Goal: Task Accomplishment & Management: Manage account settings

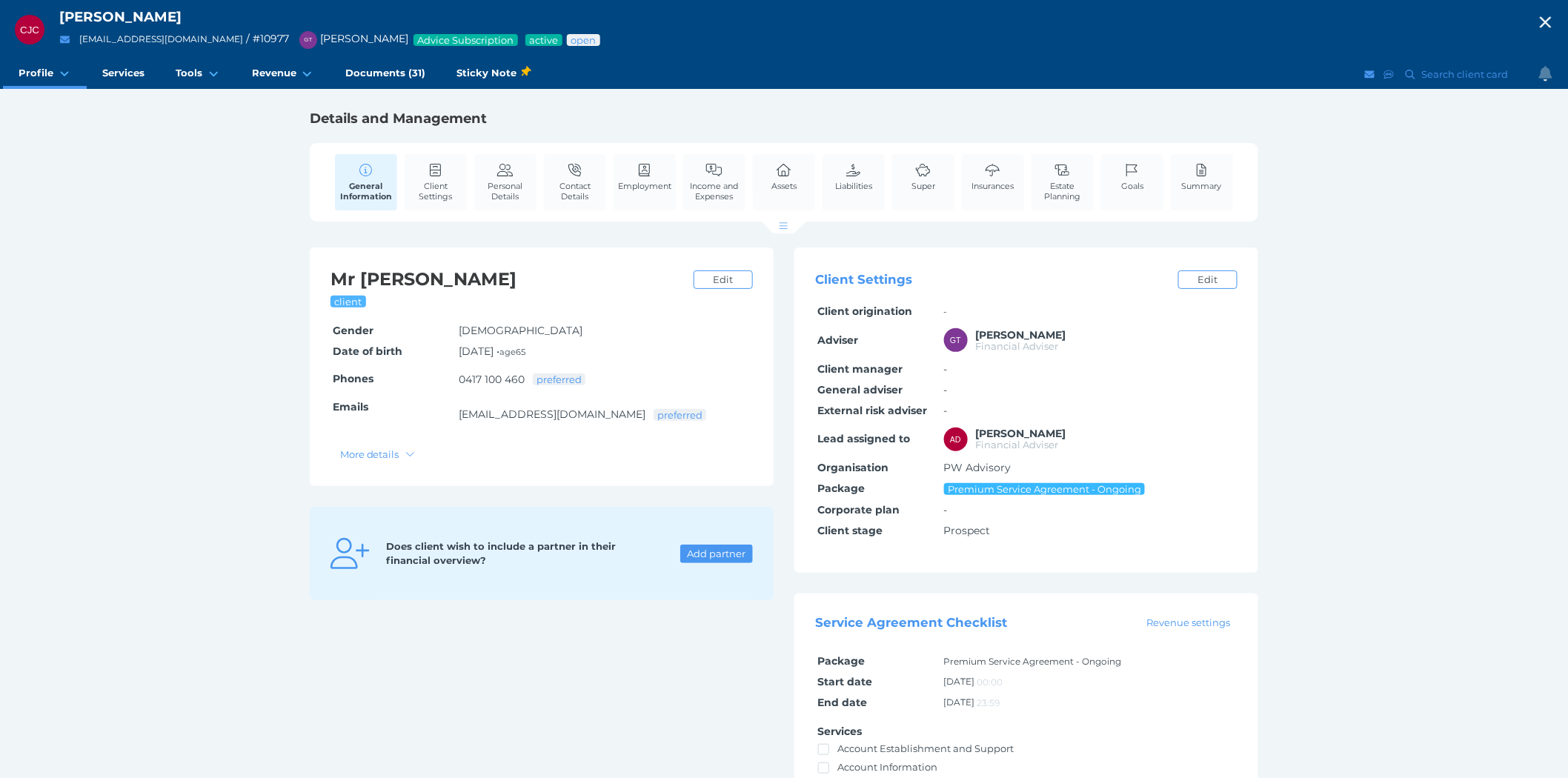
click at [1549, 17] on icon "button" at bounding box center [1545, 22] width 18 height 23
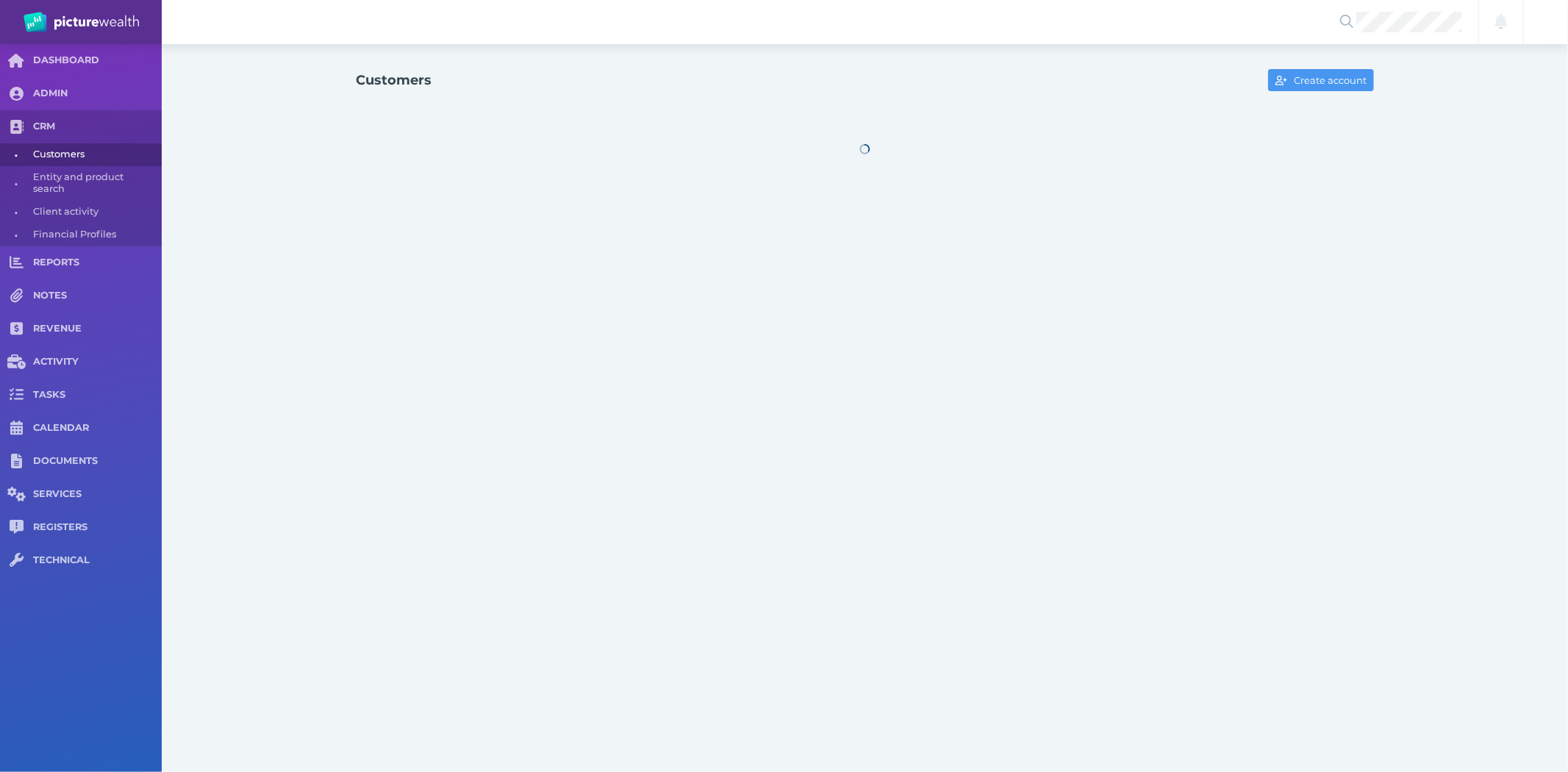
select select "25"
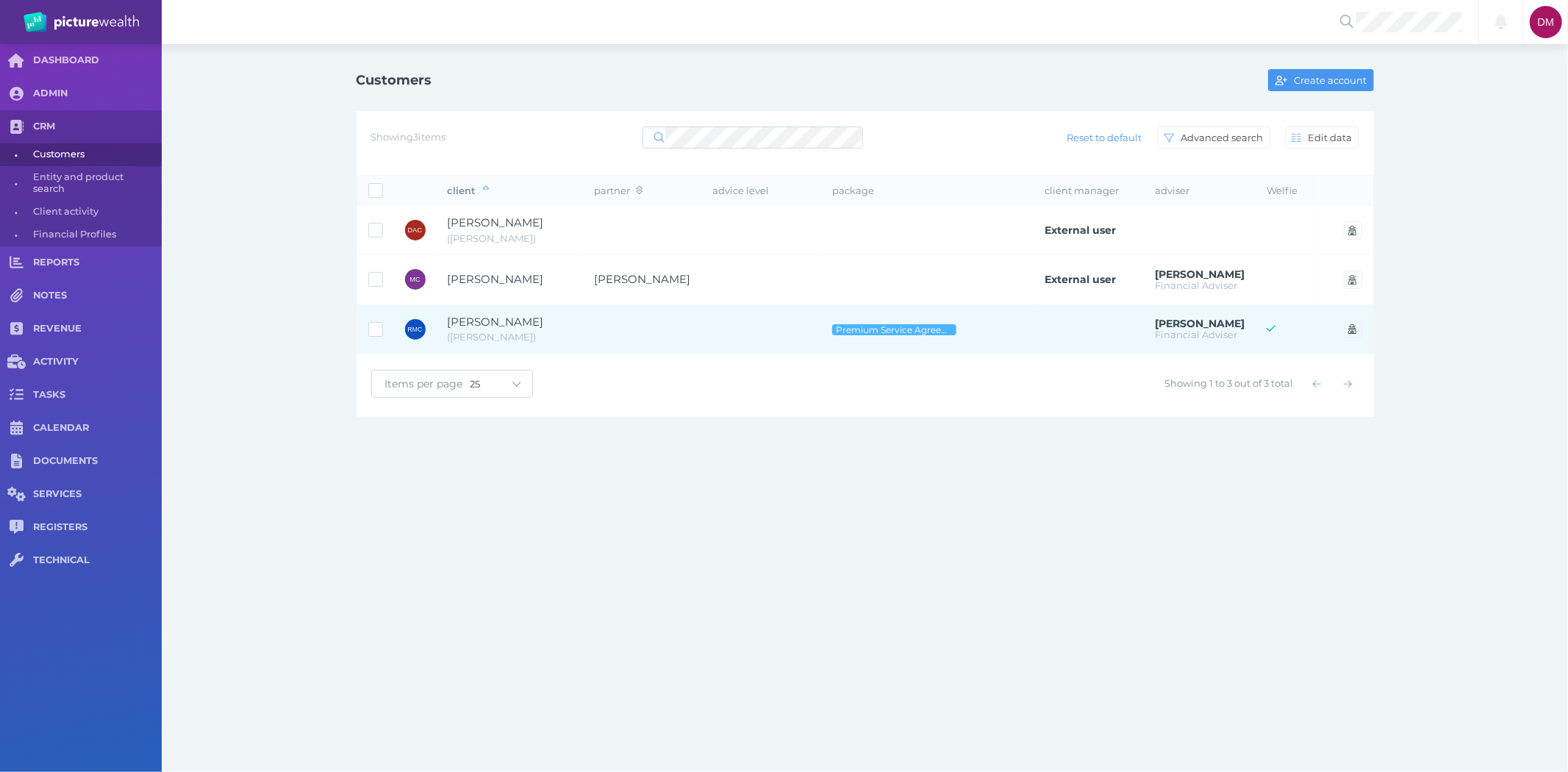
click at [468, 328] on span "[PERSON_NAME]" at bounding box center [496, 322] width 96 height 14
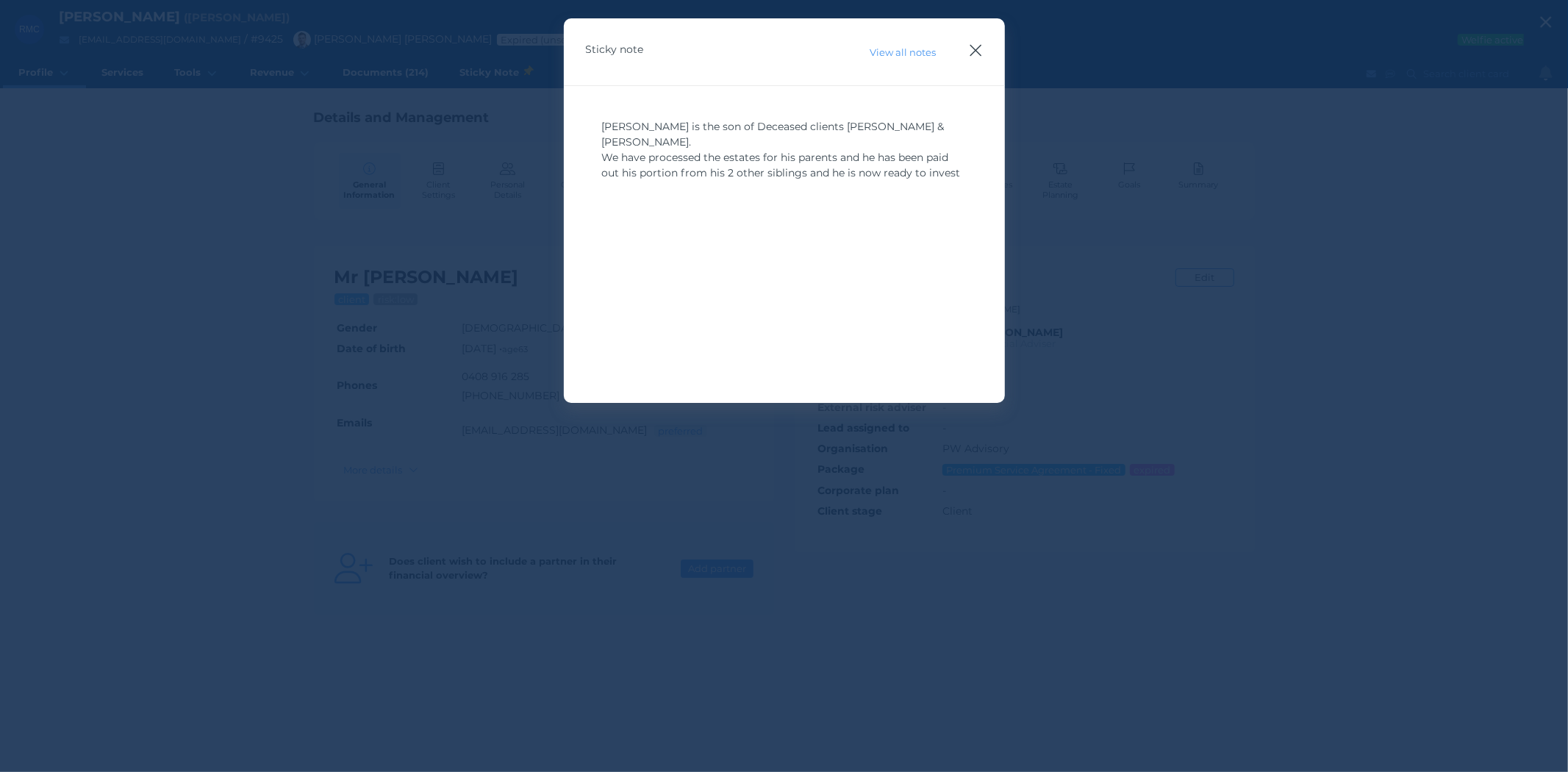
click at [969, 41] on icon "button" at bounding box center [976, 50] width 14 height 18
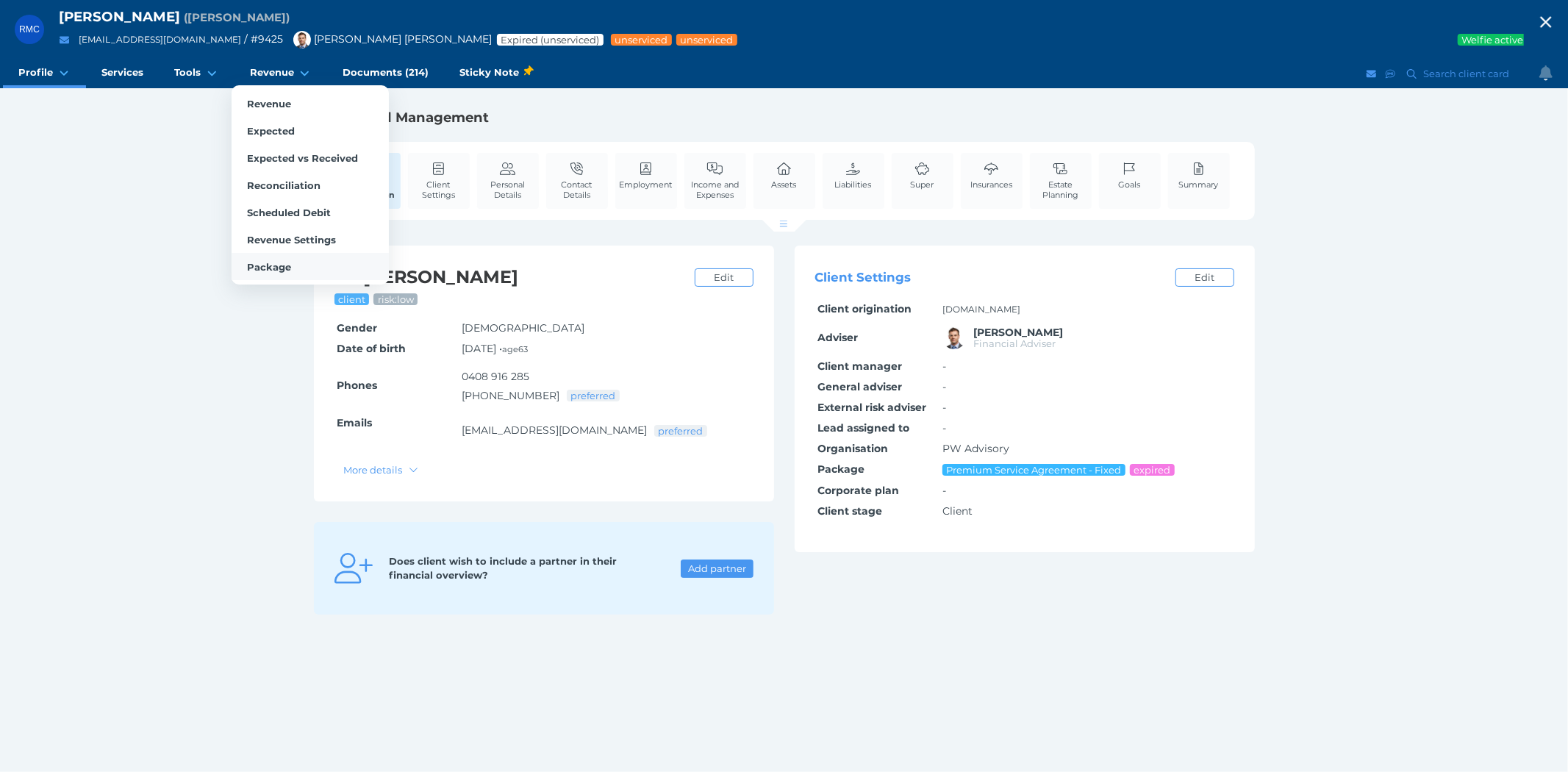
click at [261, 261] on span "Package" at bounding box center [268, 266] width 44 height 12
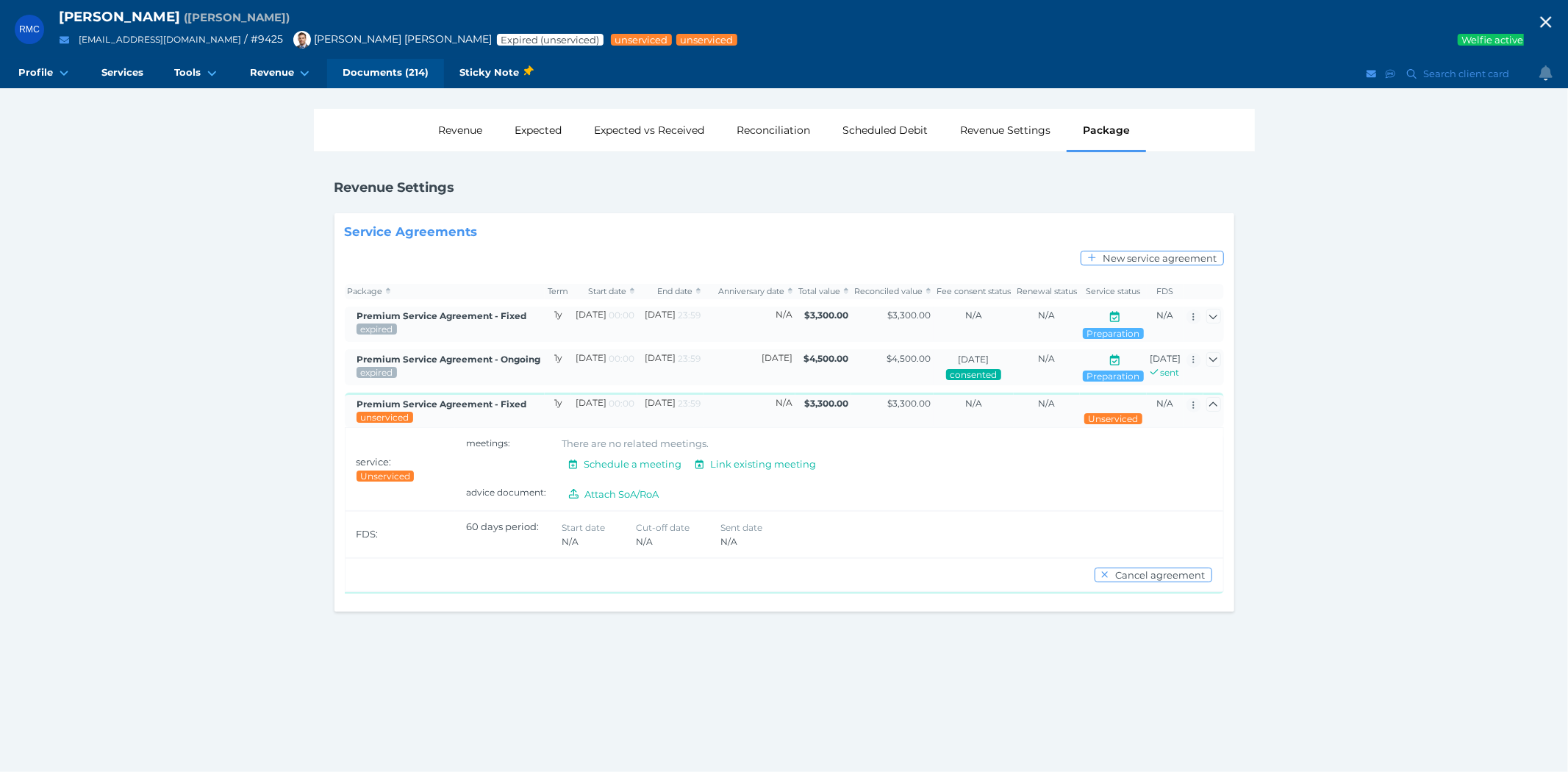
click at [391, 66] on span "Documents (214)" at bounding box center [385, 72] width 86 height 13
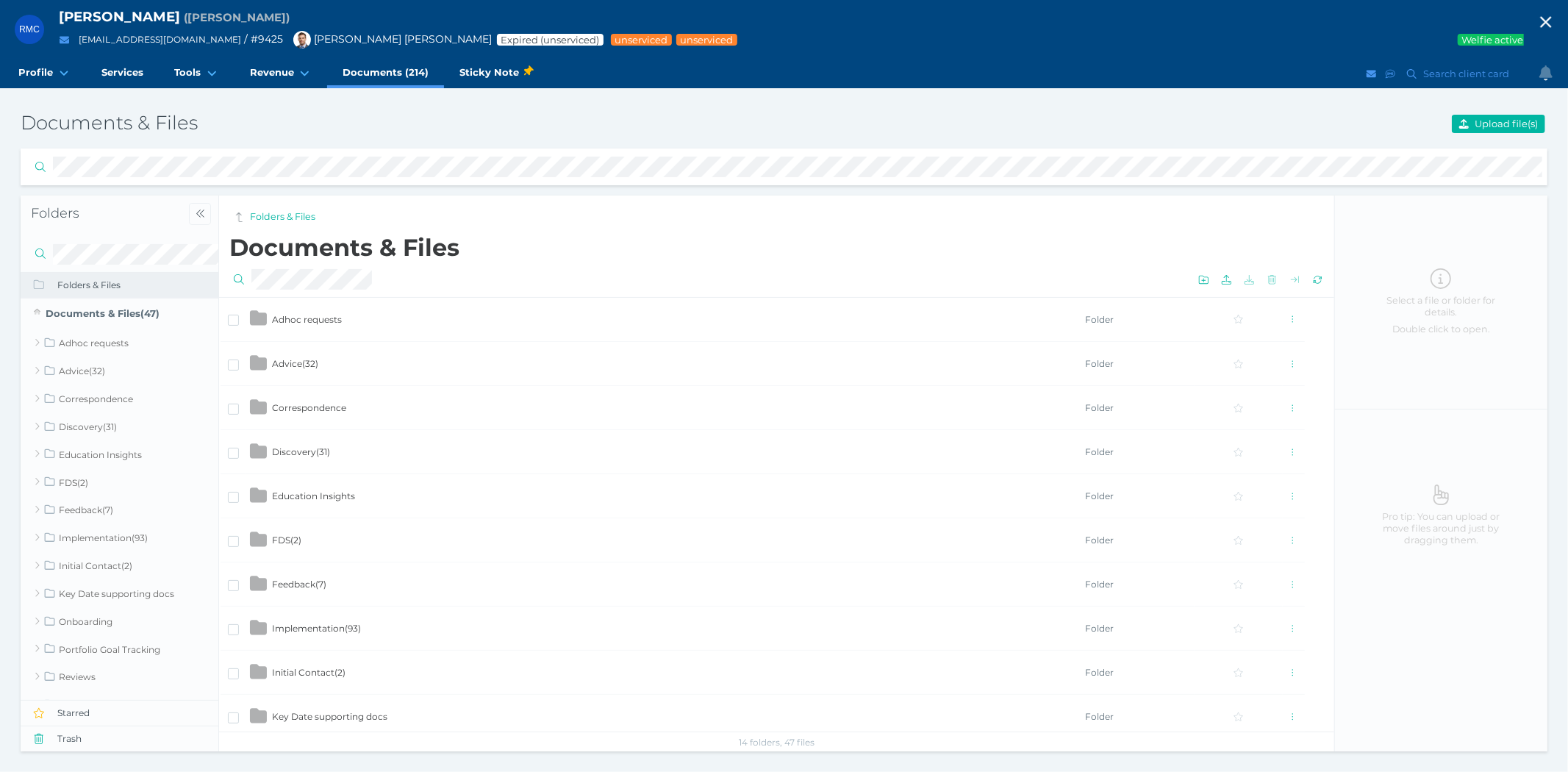
click at [278, 361] on span "Advice ( 32 )" at bounding box center [296, 363] width 47 height 11
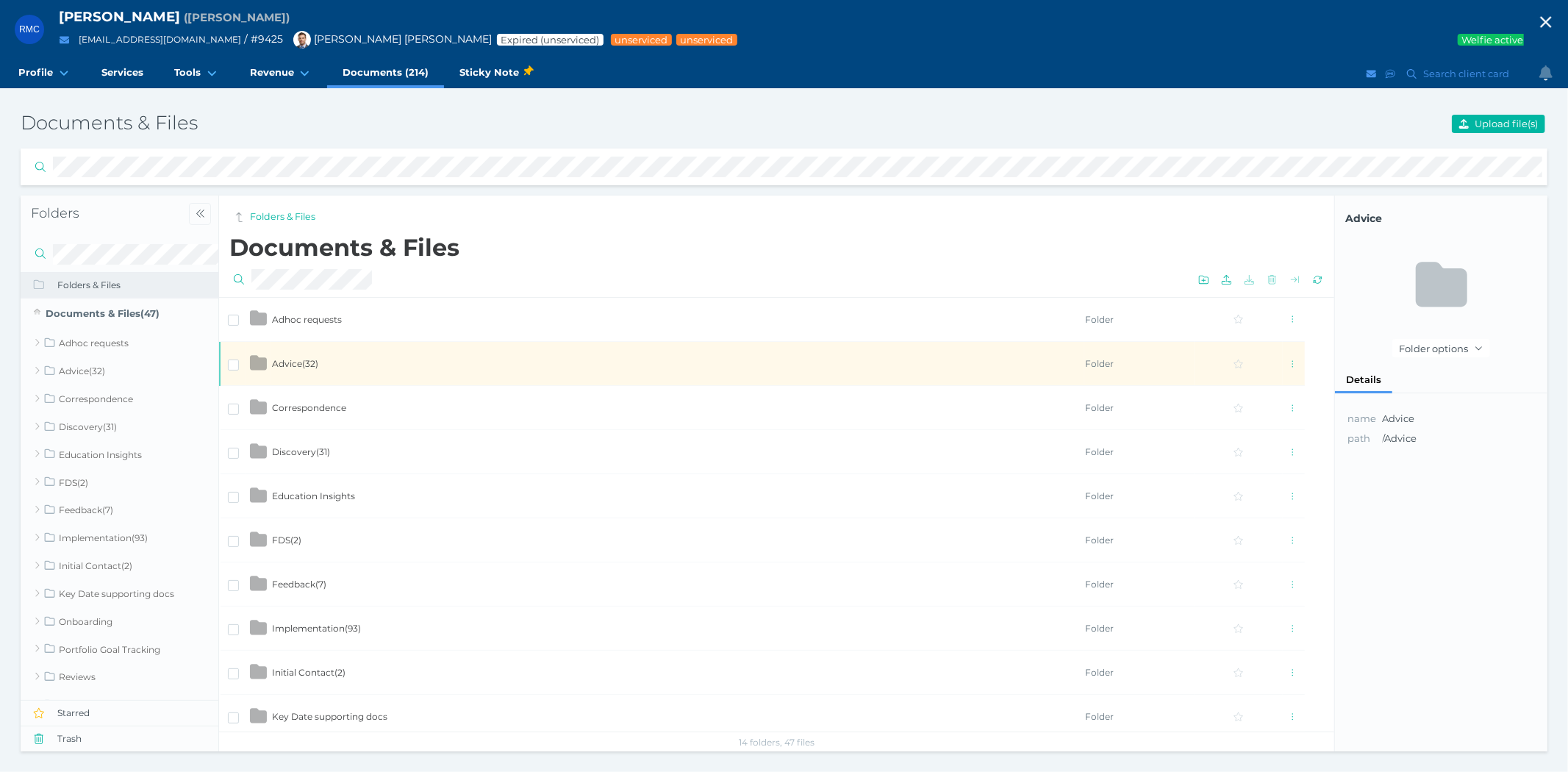
click at [278, 361] on span "Advice ( 32 )" at bounding box center [296, 363] width 47 height 11
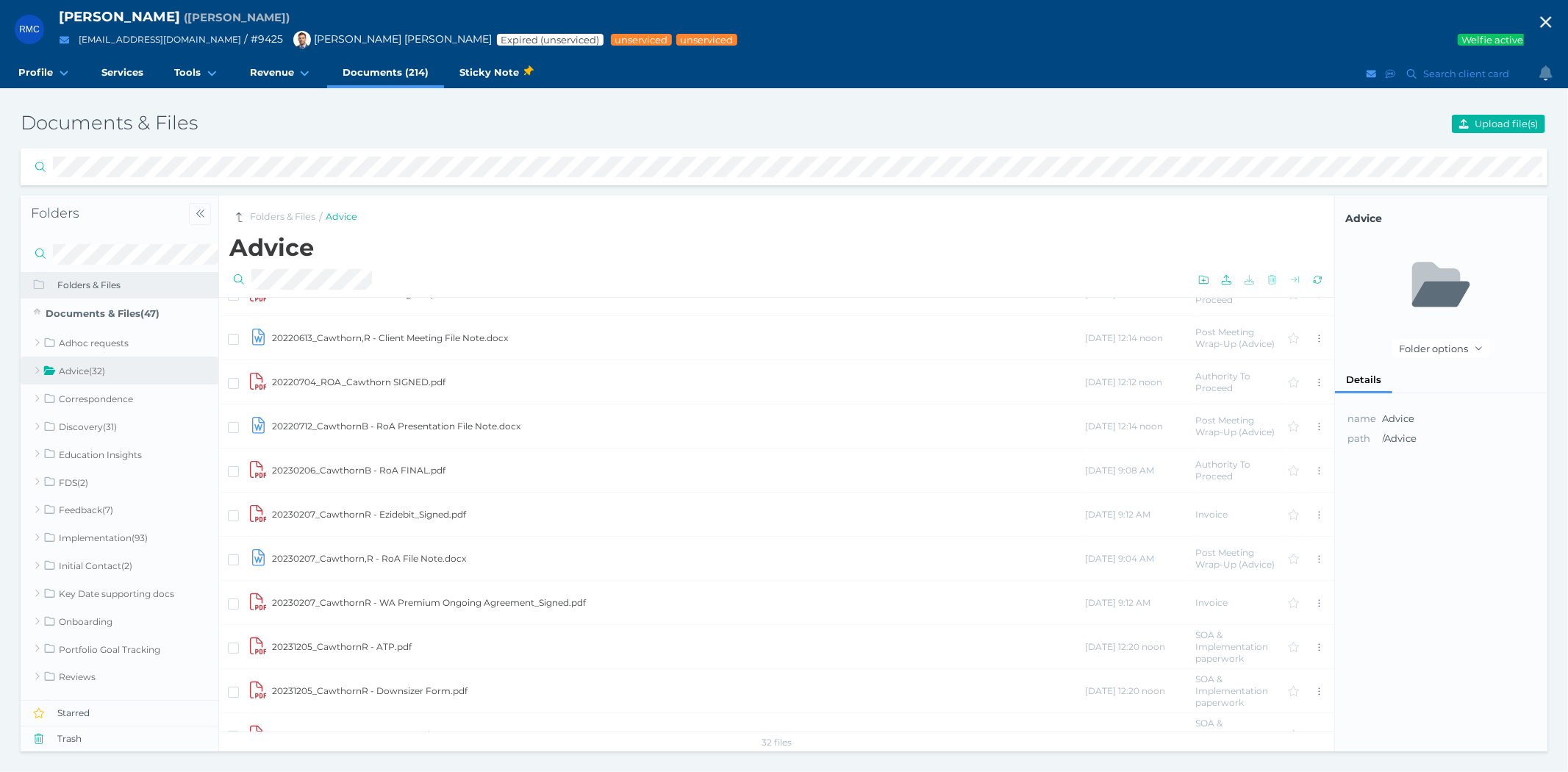
scroll to position [327, 0]
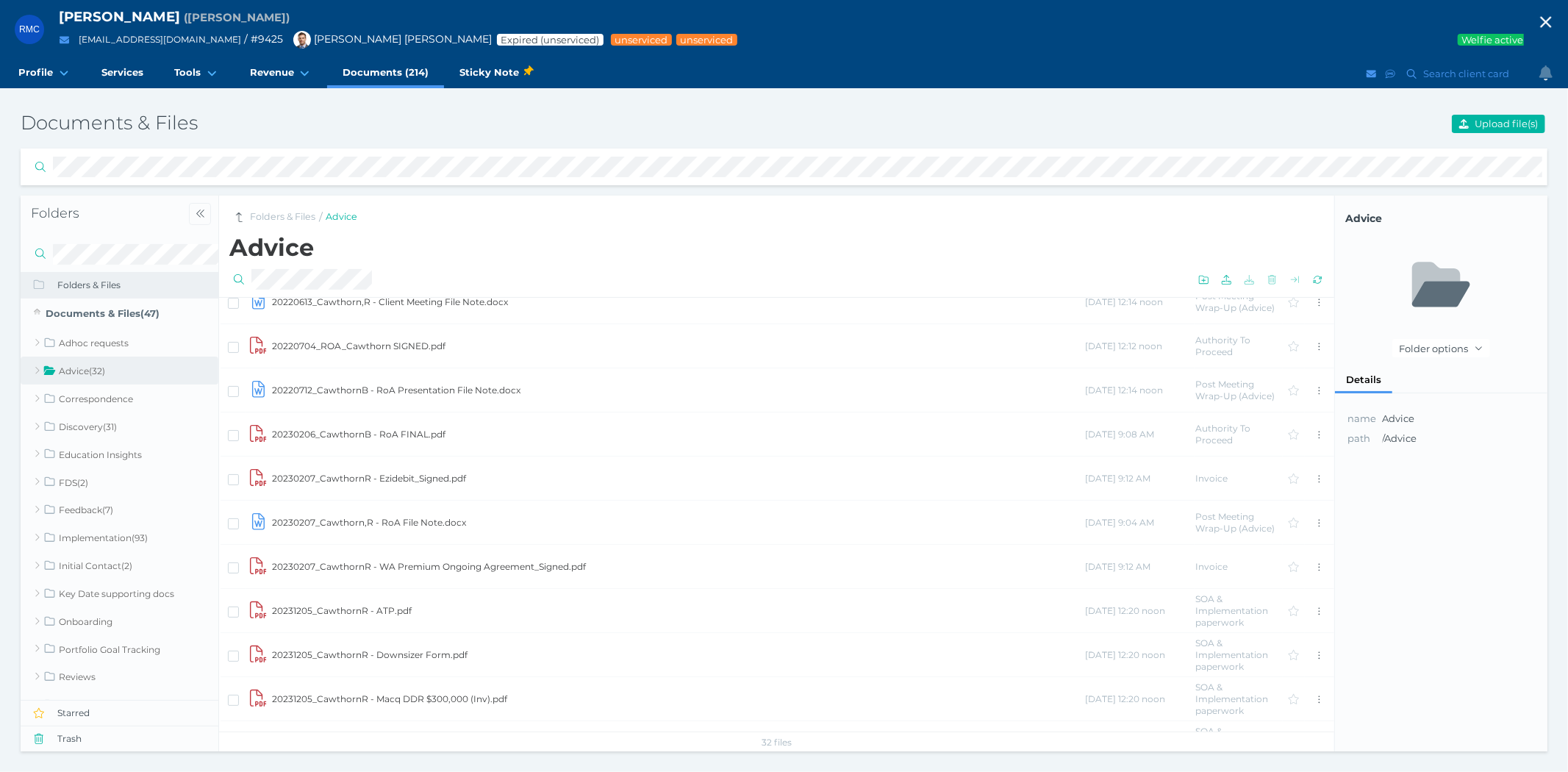
click at [373, 568] on td "20230207_CawthornR - WA Premium Ongoing Agreement_Signed.pdf" at bounding box center [678, 566] width 813 height 44
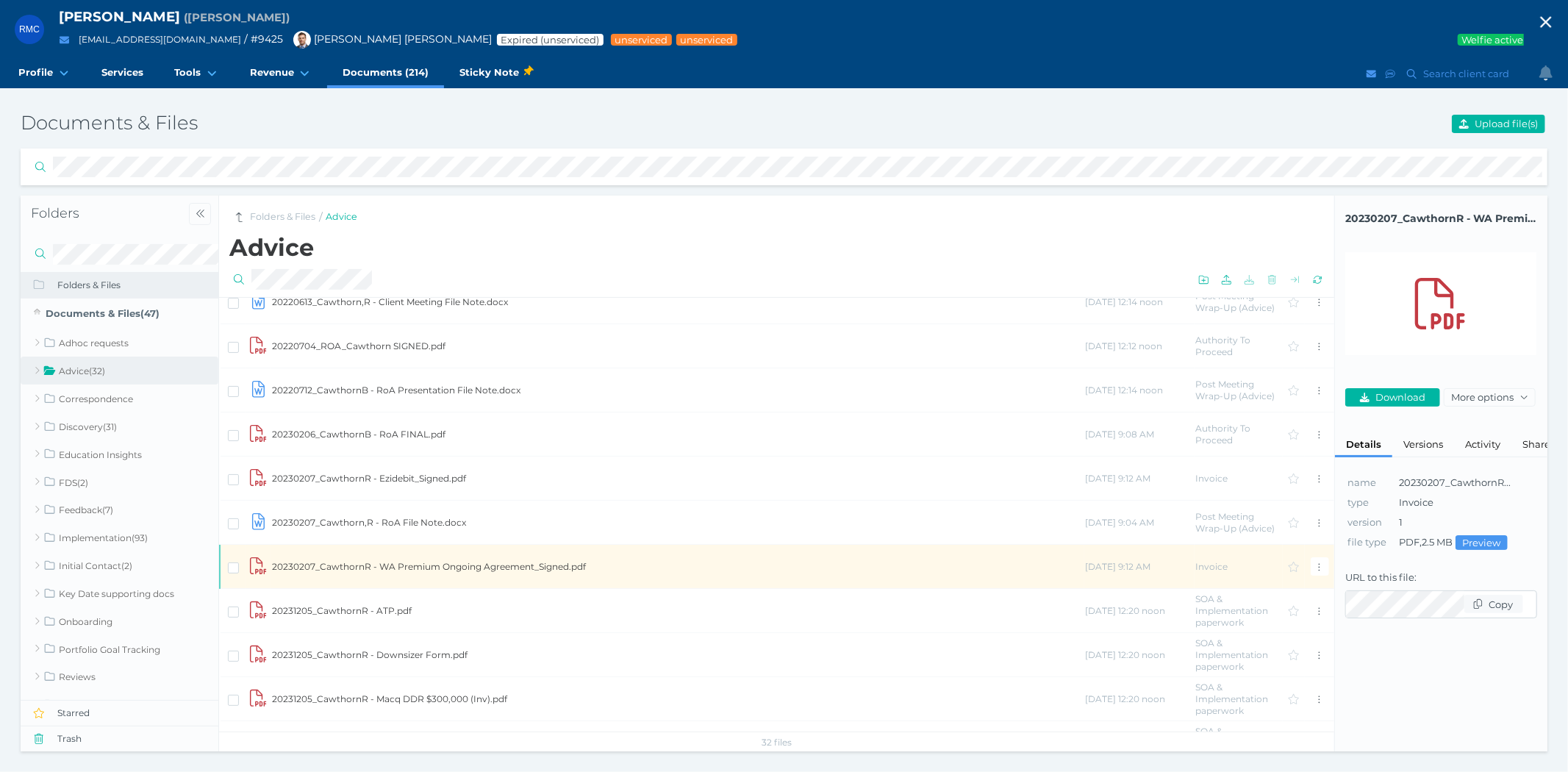
click at [373, 568] on td "20230207_CawthornR - WA Premium Ongoing Agreement_Signed.pdf" at bounding box center [678, 566] width 813 height 44
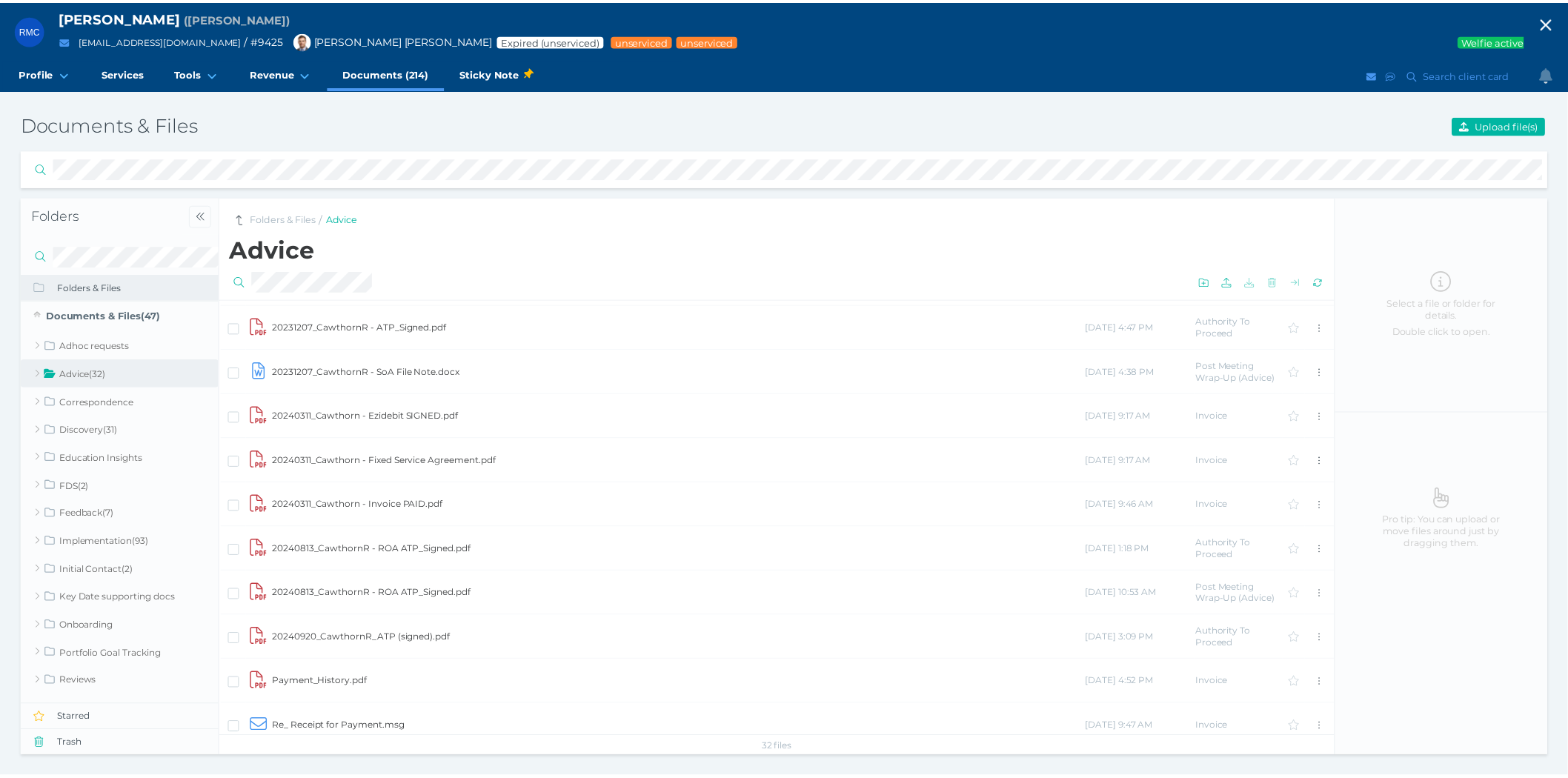
scroll to position [986, 0]
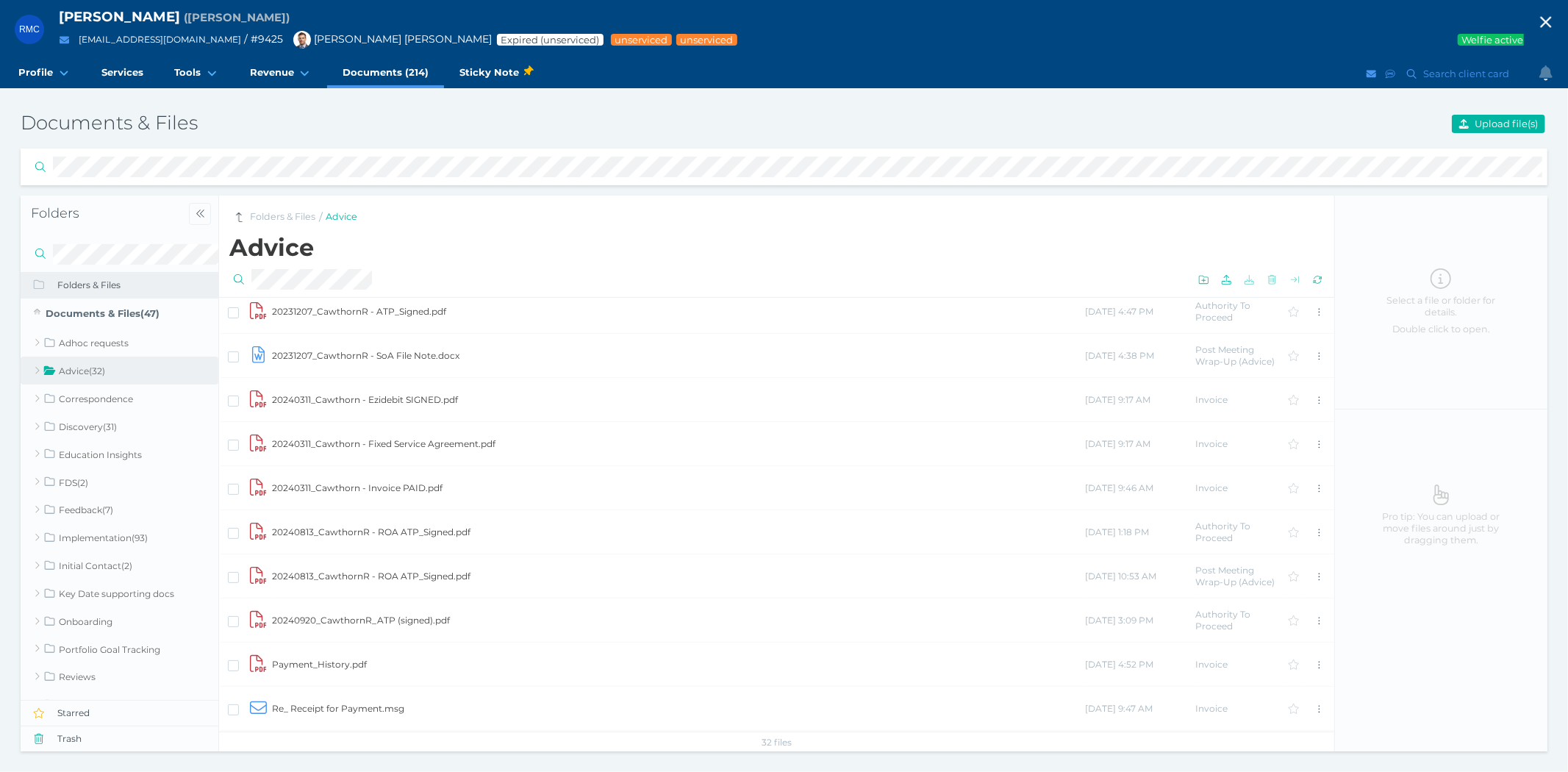
click at [350, 438] on td "20240311_Cawthorn - Fixed Service Agreement.pdf" at bounding box center [678, 443] width 813 height 44
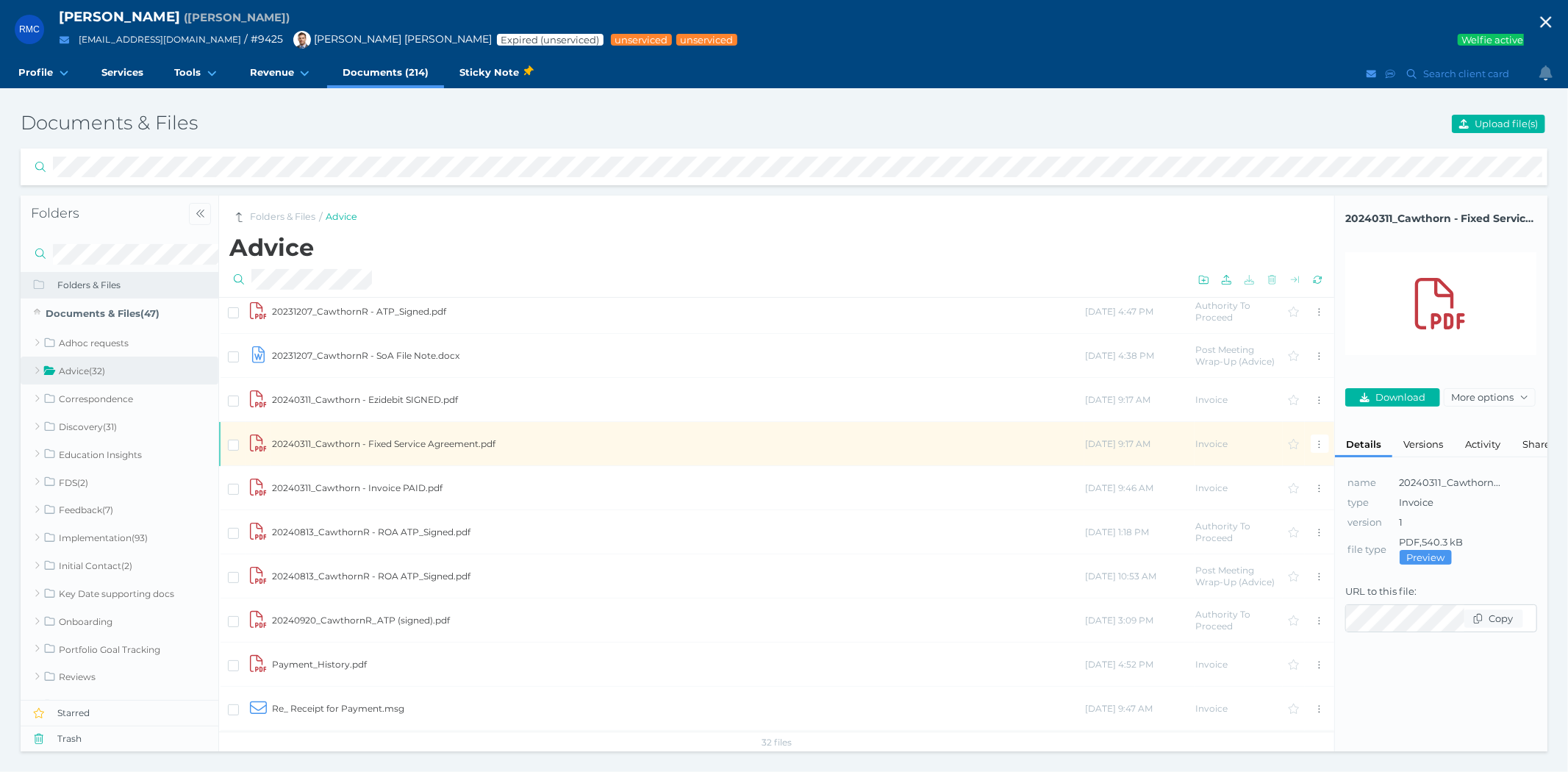
click at [350, 438] on td "20240311_Cawthorn - Fixed Service Agreement.pdf" at bounding box center [678, 443] width 813 height 44
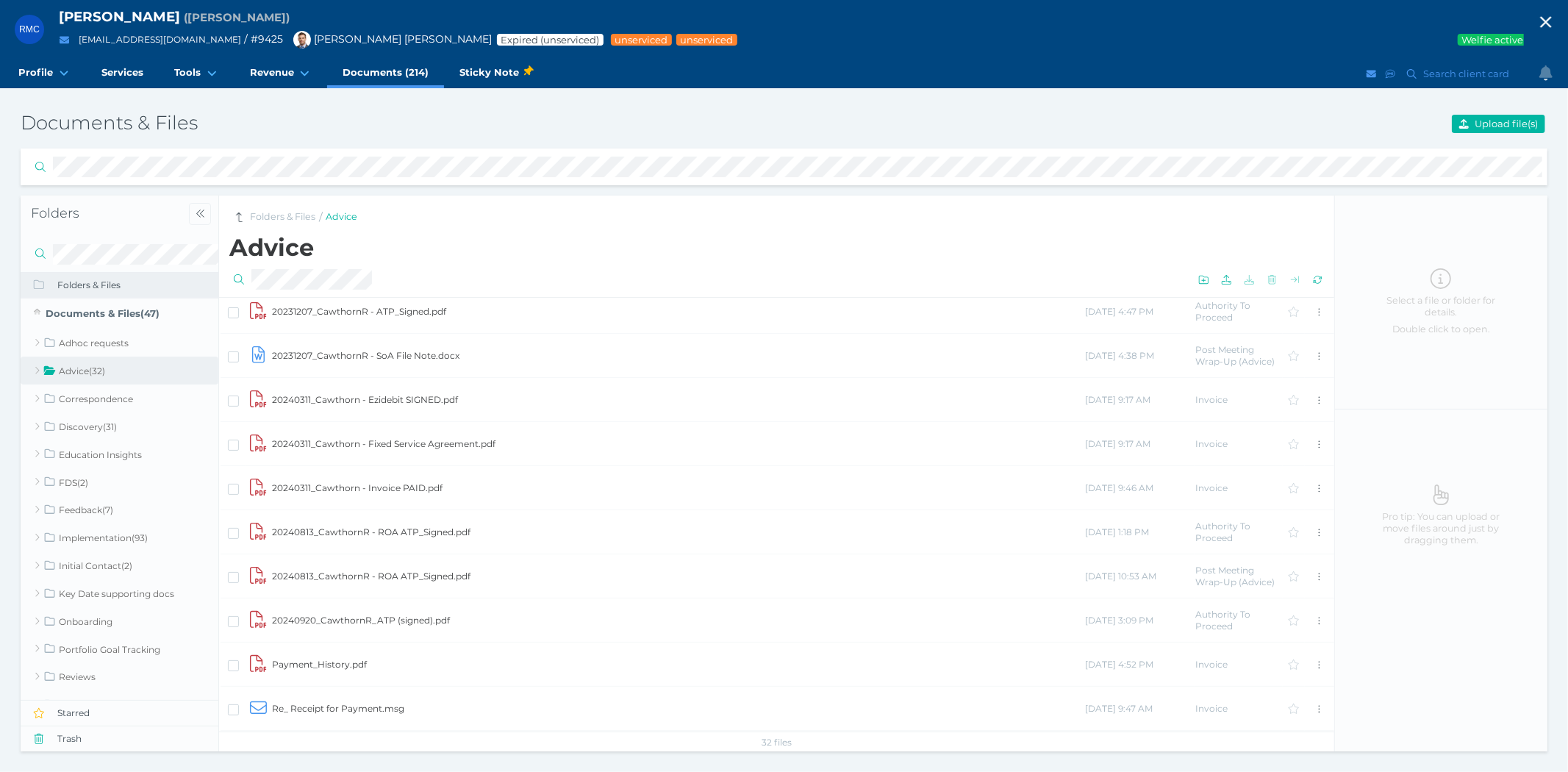
click at [1545, 26] on icon "button" at bounding box center [1546, 21] width 17 height 22
select select "25"
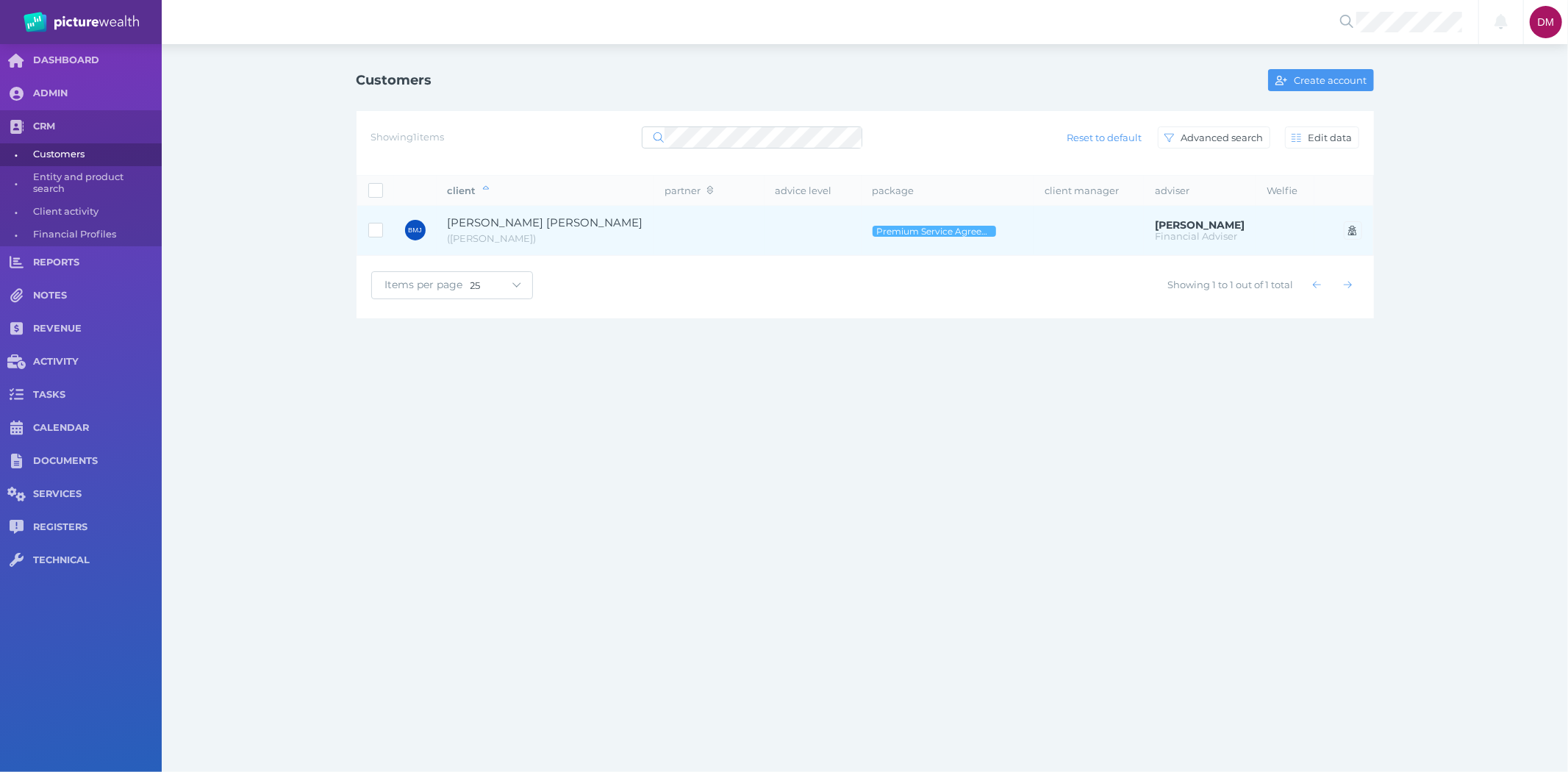
click at [508, 219] on span "[PERSON_NAME] [PERSON_NAME]" at bounding box center [545, 223] width 195 height 14
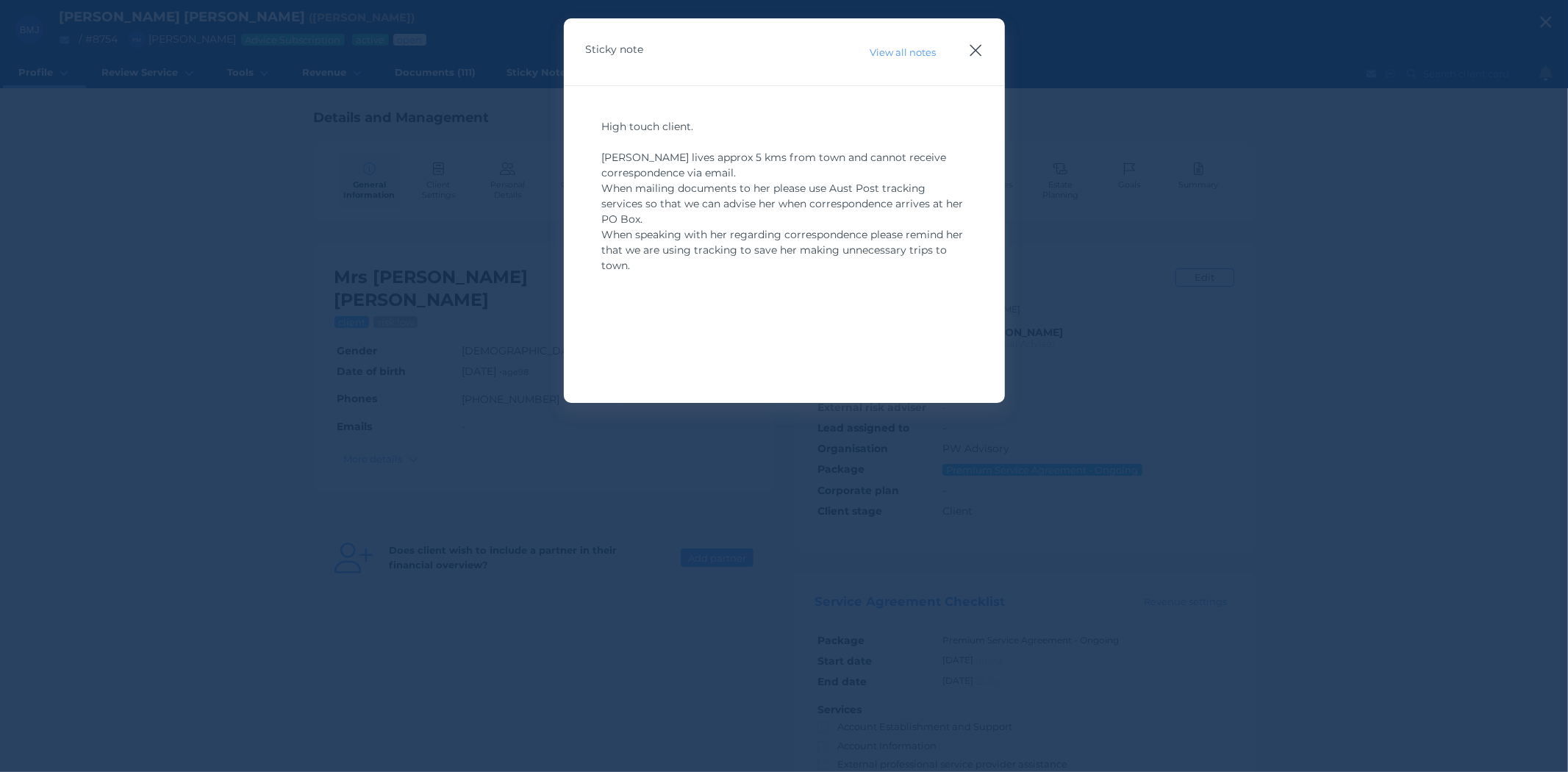
click at [979, 43] on icon "button" at bounding box center [976, 50] width 14 height 18
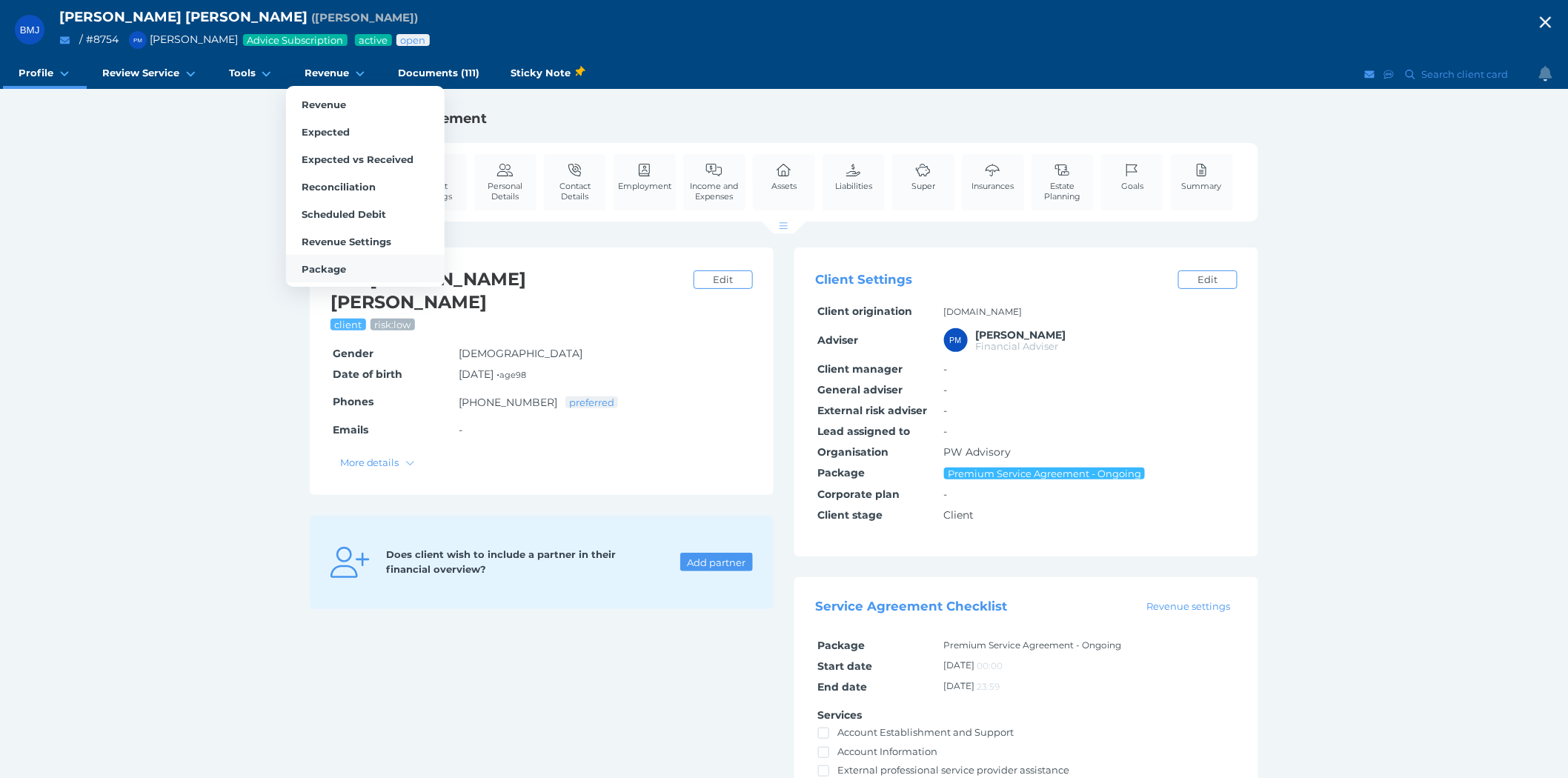
click at [314, 263] on span "Package" at bounding box center [323, 268] width 44 height 12
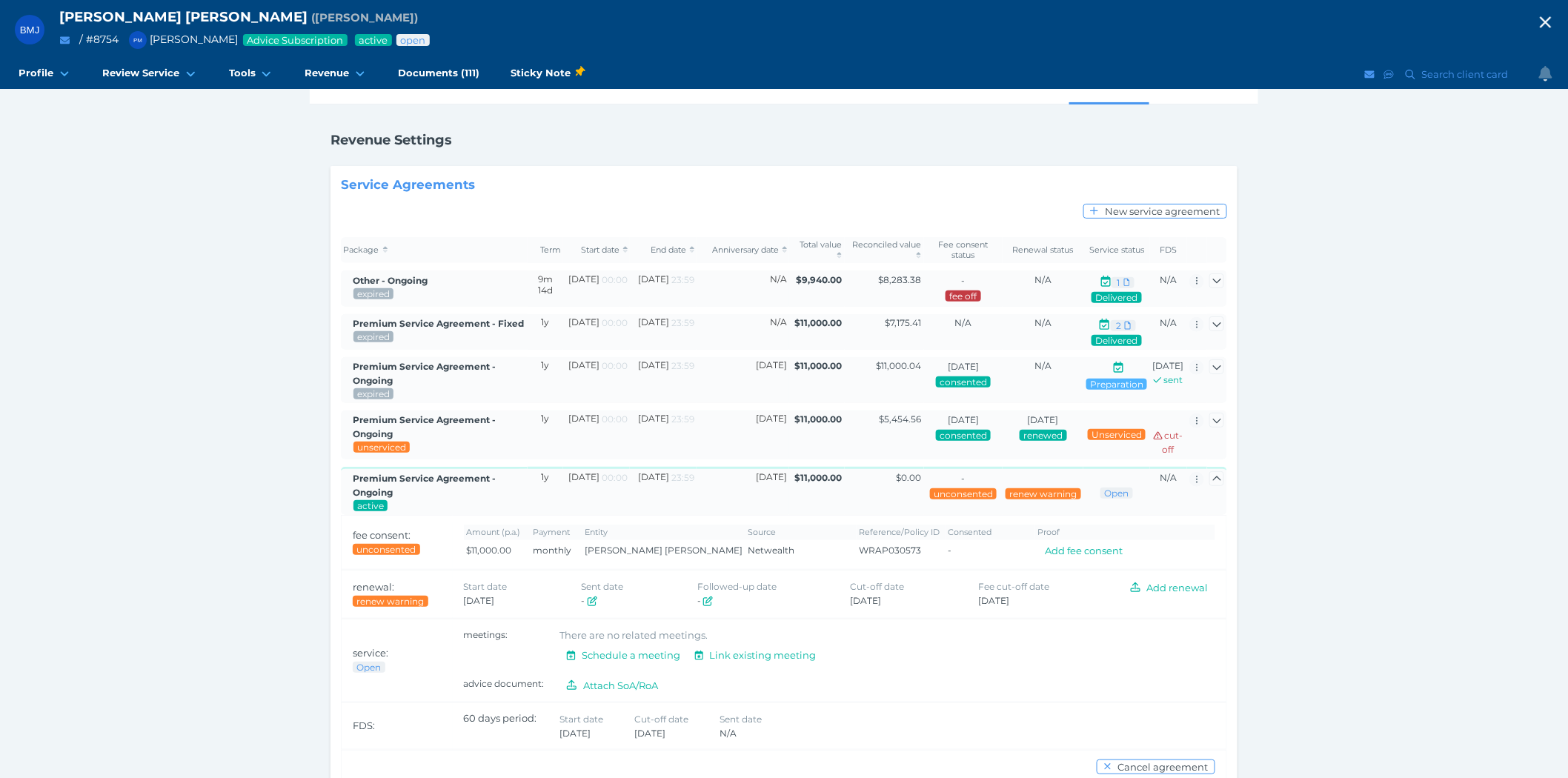
scroll to position [100, 0]
